Goal: Task Accomplishment & Management: Complete application form

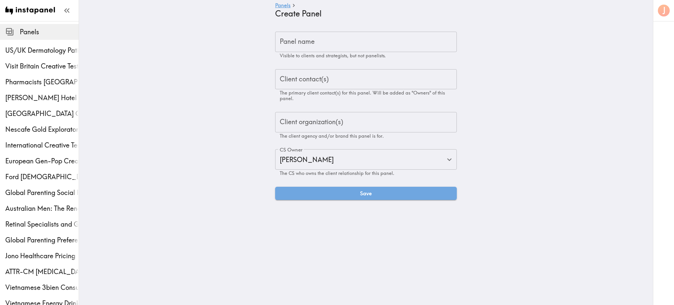
type input "[PERSON_NAME]"
click at [343, 37] on input "Panel name" at bounding box center [366, 42] width 182 height 20
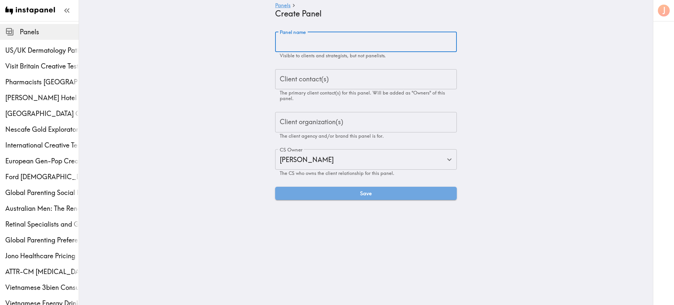
paste input "Under Armour Halo Creative Testing"
type input "Under Armour Halo Creative Testing"
click at [328, 79] on input "Client contact(s)" at bounding box center [366, 79] width 176 height 14
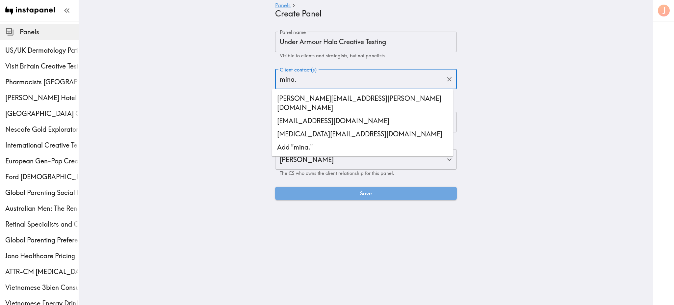
drag, startPoint x: 296, startPoint y: 76, endPoint x: 256, endPoint y: 74, distance: 39.5
click at [256, 74] on main "Panels Create Panel Panel name Under Armour Halo Creative Testing Panel name Vi…" at bounding box center [366, 115] width 574 height 189
paste input "[EMAIL_ADDRESS][DOMAIN_NAME]"
type input "[EMAIL_ADDRESS][DOMAIN_NAME]"
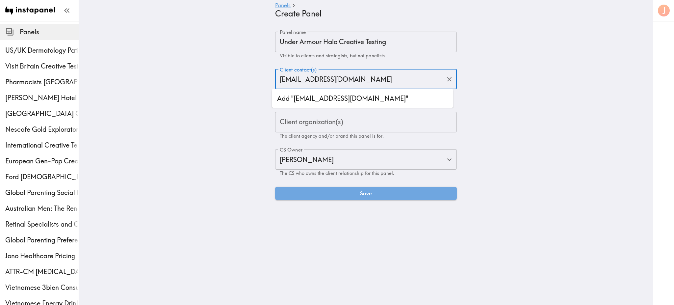
click at [340, 95] on li "Add "[EMAIL_ADDRESS][DOMAIN_NAME]"" at bounding box center [363, 98] width 182 height 13
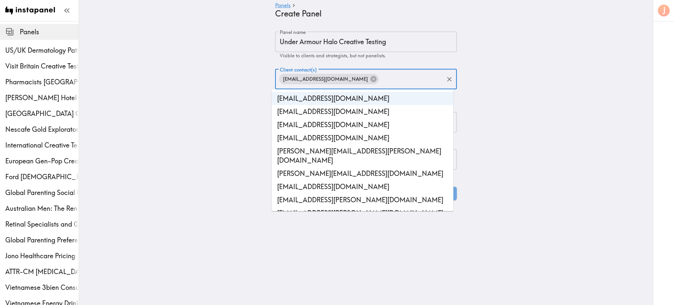
click at [496, 115] on main "Panels Create Panel Panel name Under Armour Halo Creative Testing Panel name Vi…" at bounding box center [366, 115] width 574 height 189
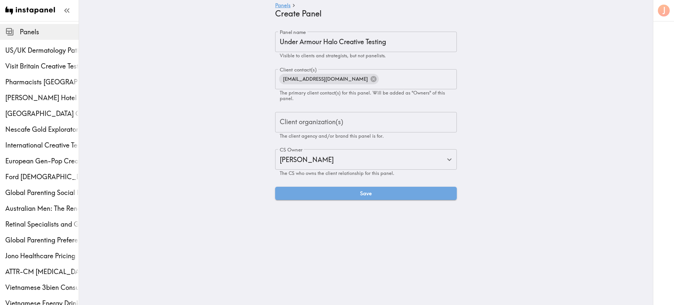
click at [332, 125] on div "Client organization(s) Client organization(s) The client agency and/or brand th…" at bounding box center [366, 125] width 182 height 27
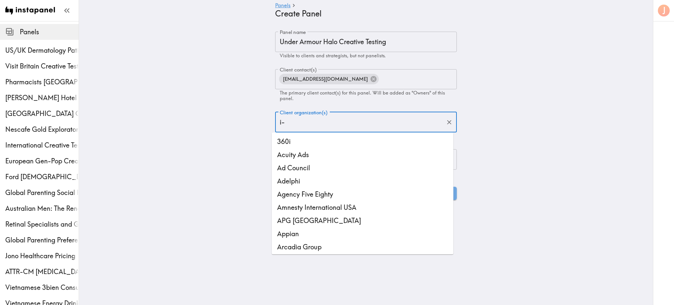
type input "i-D"
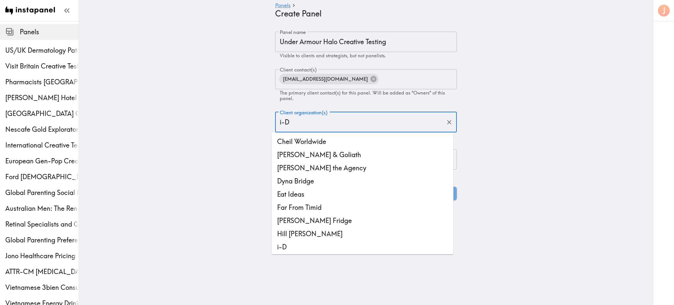
click at [296, 246] on li "i-D" at bounding box center [363, 246] width 182 height 13
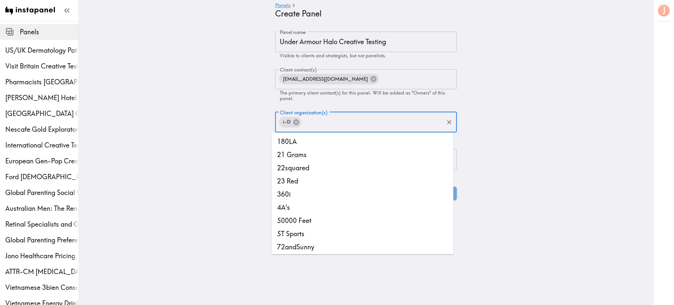
scroll to position [3618, 0]
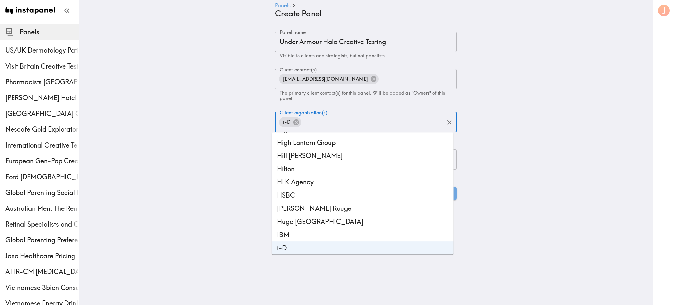
click at [504, 172] on main "Panels Create Panel Panel name Under Armour Halo Creative Testing Panel name Vi…" at bounding box center [366, 115] width 574 height 189
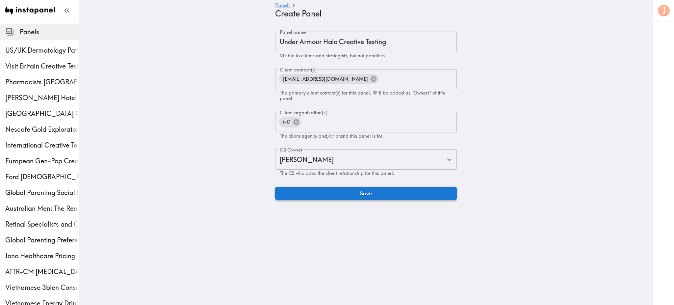
click at [367, 194] on button "Save" at bounding box center [366, 193] width 182 height 13
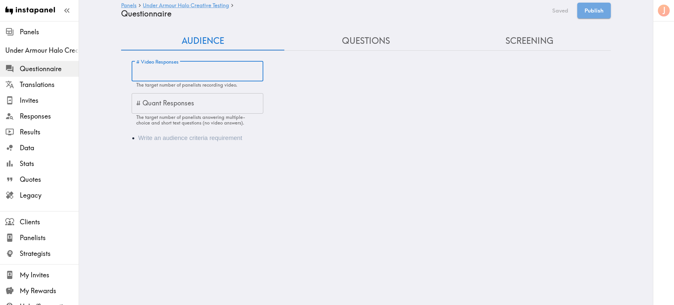
click at [196, 72] on input "# Video Responses" at bounding box center [198, 71] width 132 height 20
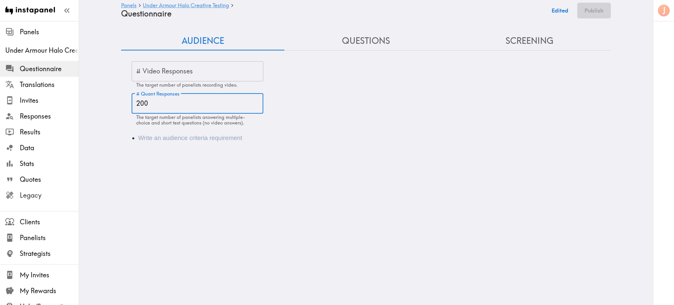
type input "200"
click at [20, 196] on span "Legacy" at bounding box center [49, 194] width 59 height 9
